Goal: Task Accomplishment & Management: Complete application form

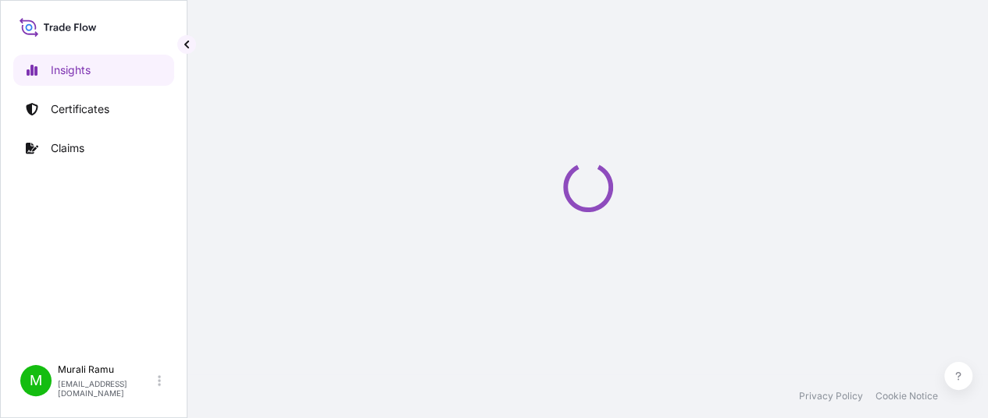
select select "2025"
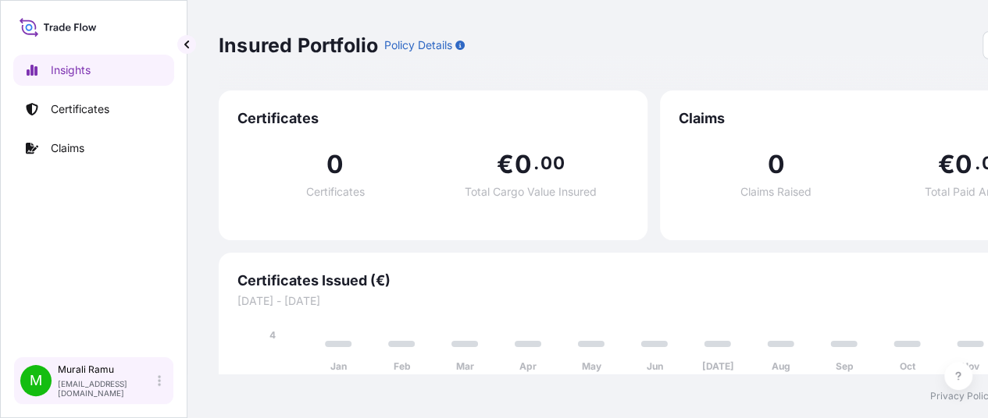
click at [153, 376] on p "[PERSON_NAME]" at bounding box center [106, 370] width 97 height 12
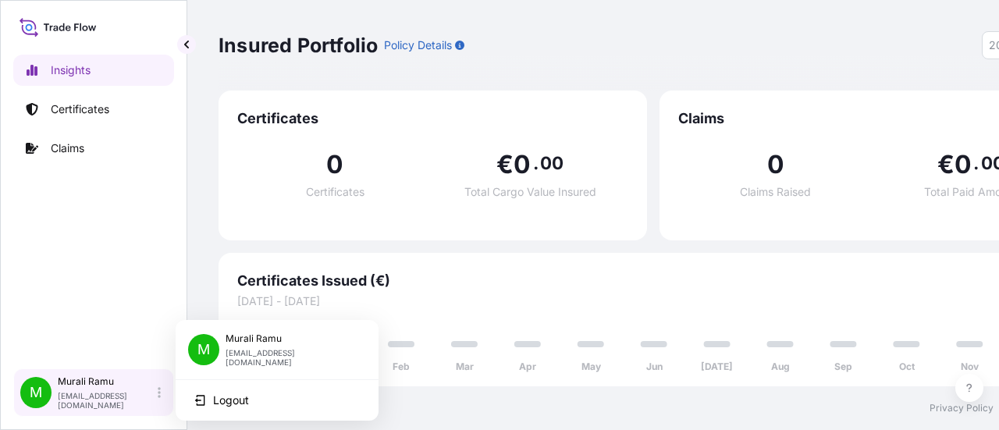
click at [153, 388] on p "[PERSON_NAME]" at bounding box center [106, 382] width 97 height 12
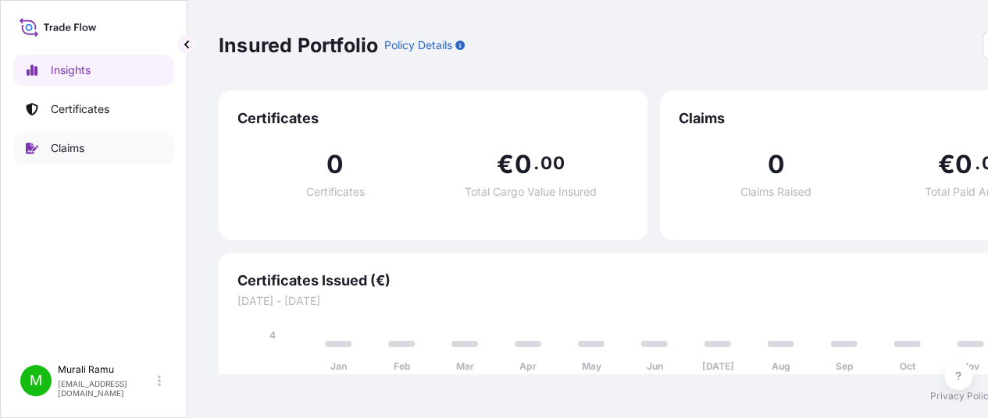
click at [37, 152] on icon at bounding box center [32, 148] width 12 height 12
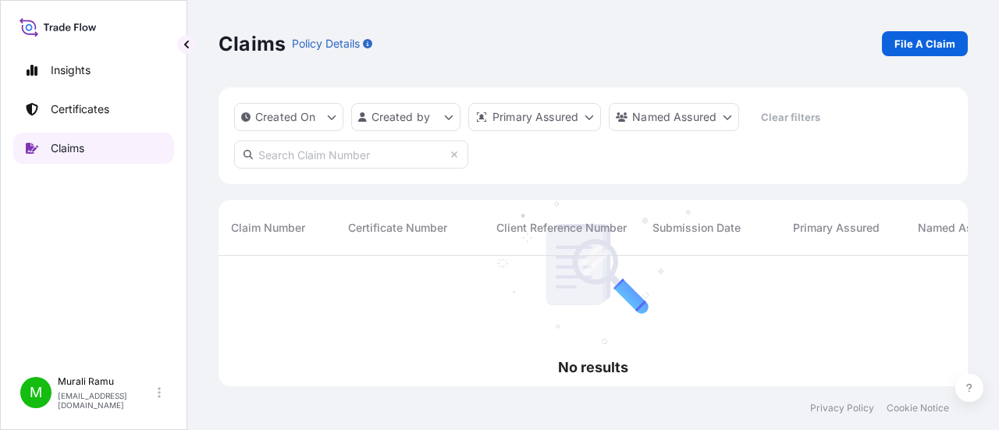
scroll to position [175, 737]
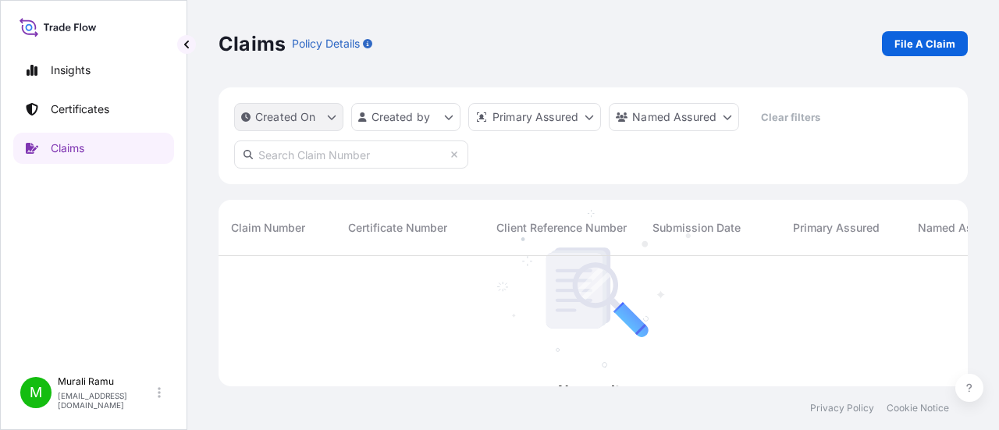
click at [327, 109] on button "Created On" at bounding box center [288, 117] width 109 height 28
click at [451, 123] on html "Insights Certificates Claims M [PERSON_NAME] [EMAIL_ADDRESS][DOMAIN_NAME] Claim…" at bounding box center [499, 215] width 999 height 430
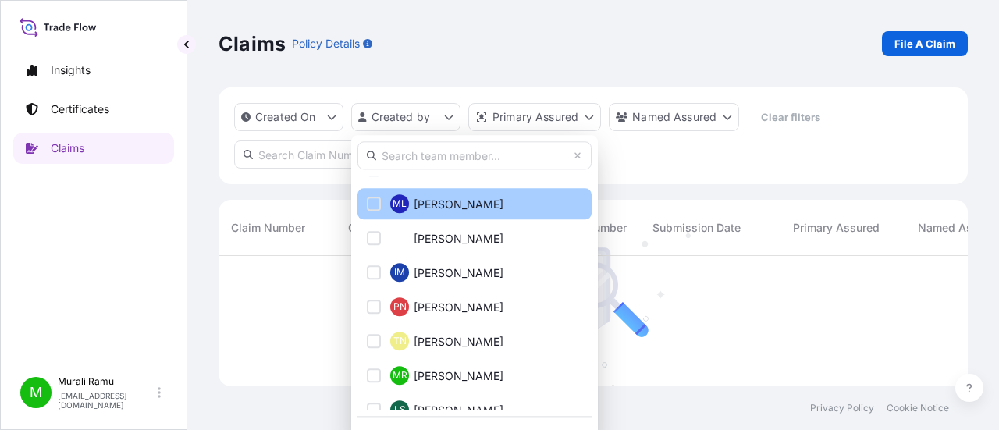
scroll to position [547, 0]
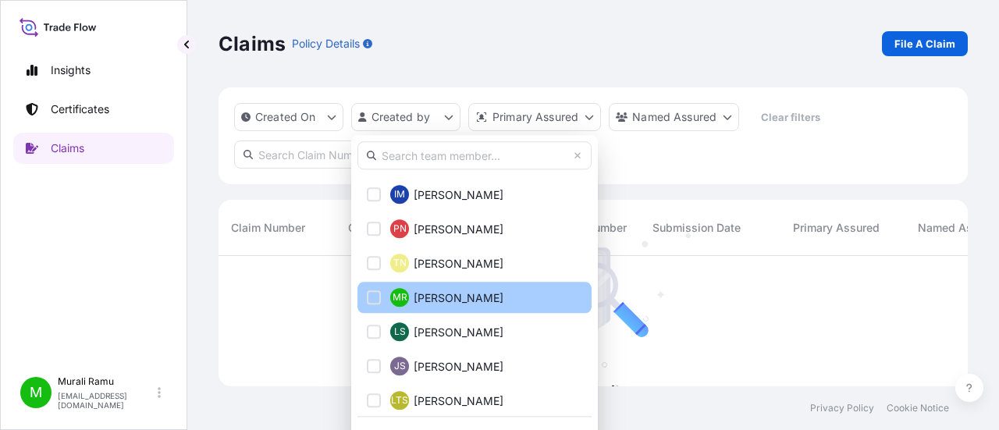
click at [375, 297] on div "Select Option" at bounding box center [374, 297] width 14 height 14
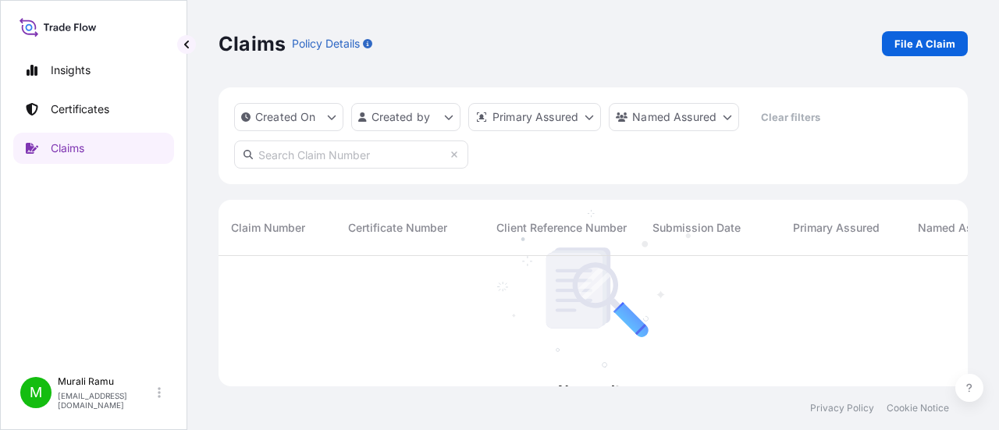
click at [768, 285] on html "Insights Certificates Claims M [PERSON_NAME] [EMAIL_ADDRESS][DOMAIN_NAME] Claim…" at bounding box center [499, 215] width 999 height 430
click at [926, 46] on p "File A Claim" at bounding box center [925, 44] width 61 height 16
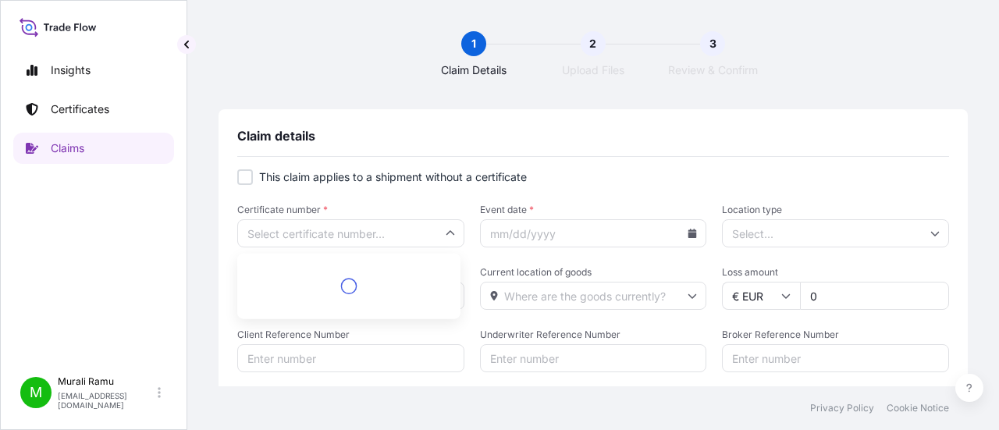
click at [287, 232] on input "Certificate number *" at bounding box center [350, 233] width 227 height 28
click at [290, 224] on input "Certificate number *" at bounding box center [350, 233] width 227 height 28
click at [291, 224] on input "Certificate number *" at bounding box center [350, 233] width 227 height 28
click at [743, 231] on input "Location type" at bounding box center [835, 233] width 227 height 28
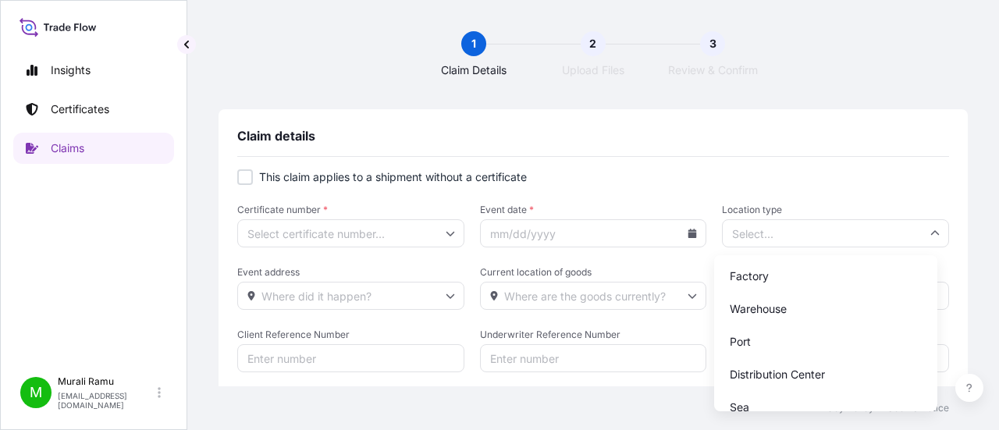
click at [737, 228] on input "Location type" at bounding box center [835, 233] width 227 height 28
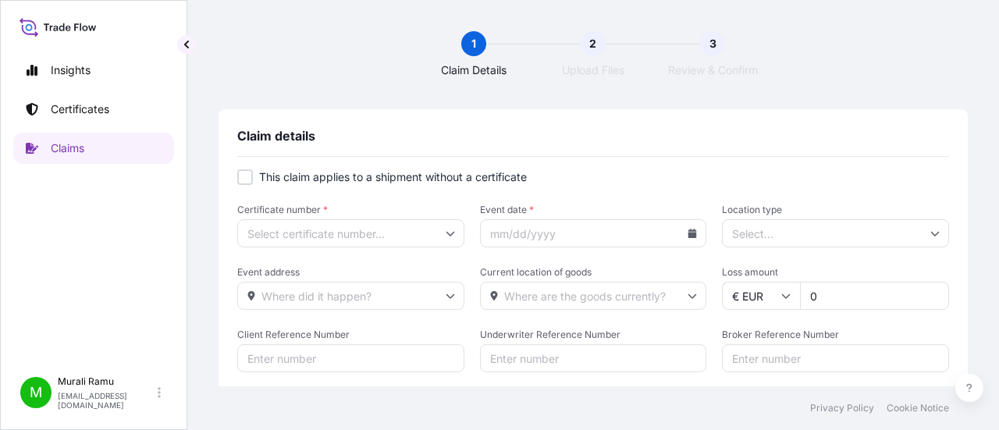
click at [237, 181] on div at bounding box center [245, 177] width 16 height 16
checkbox input "true"
click at [312, 233] on input "Primary Assured *" at bounding box center [350, 233] width 227 height 28
click at [442, 223] on input "Primary Assured *" at bounding box center [350, 233] width 227 height 28
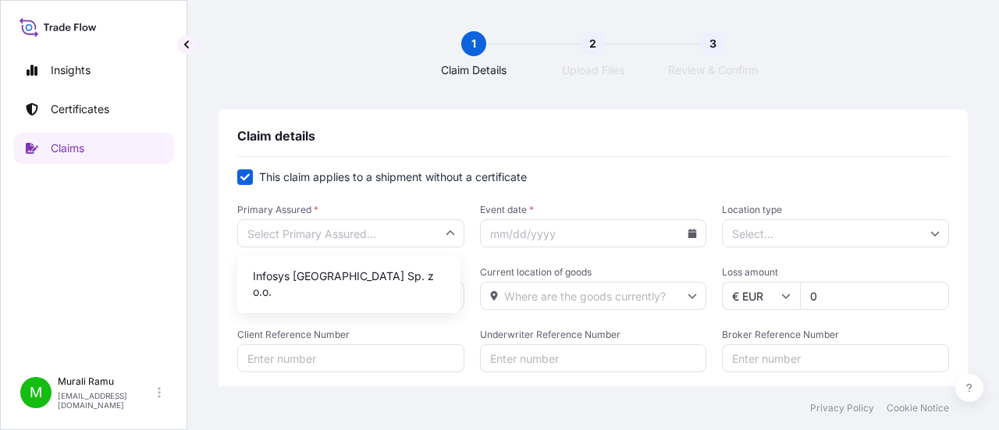
click at [450, 230] on icon at bounding box center [450, 233] width 9 height 9
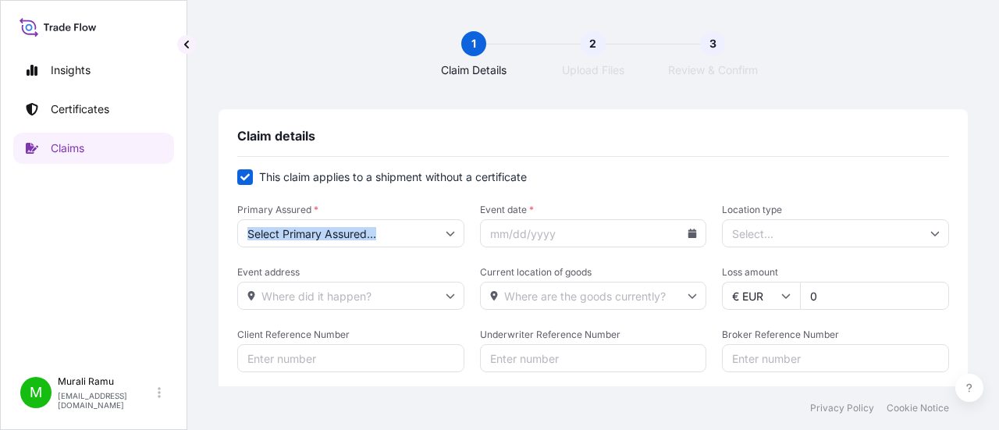
click at [450, 230] on icon at bounding box center [450, 233] width 9 height 9
click at [447, 221] on input "Primary Assured *" at bounding box center [350, 233] width 227 height 28
